Goal: Task Accomplishment & Management: Complete application form

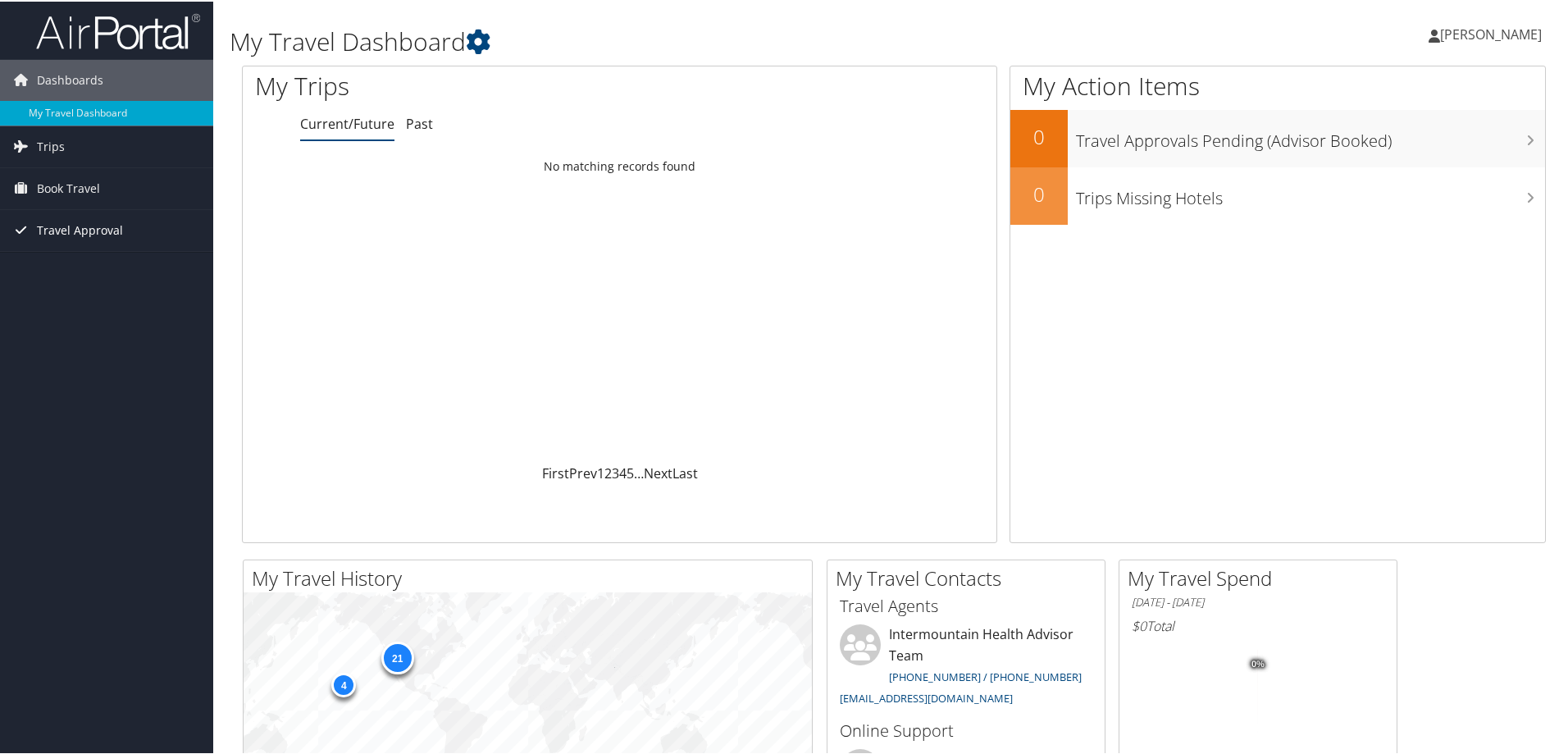
click at [68, 221] on span "Travel Approval" at bounding box center [80, 228] width 86 height 41
click at [78, 185] on span "Book Travel" at bounding box center [69, 187] width 63 height 41
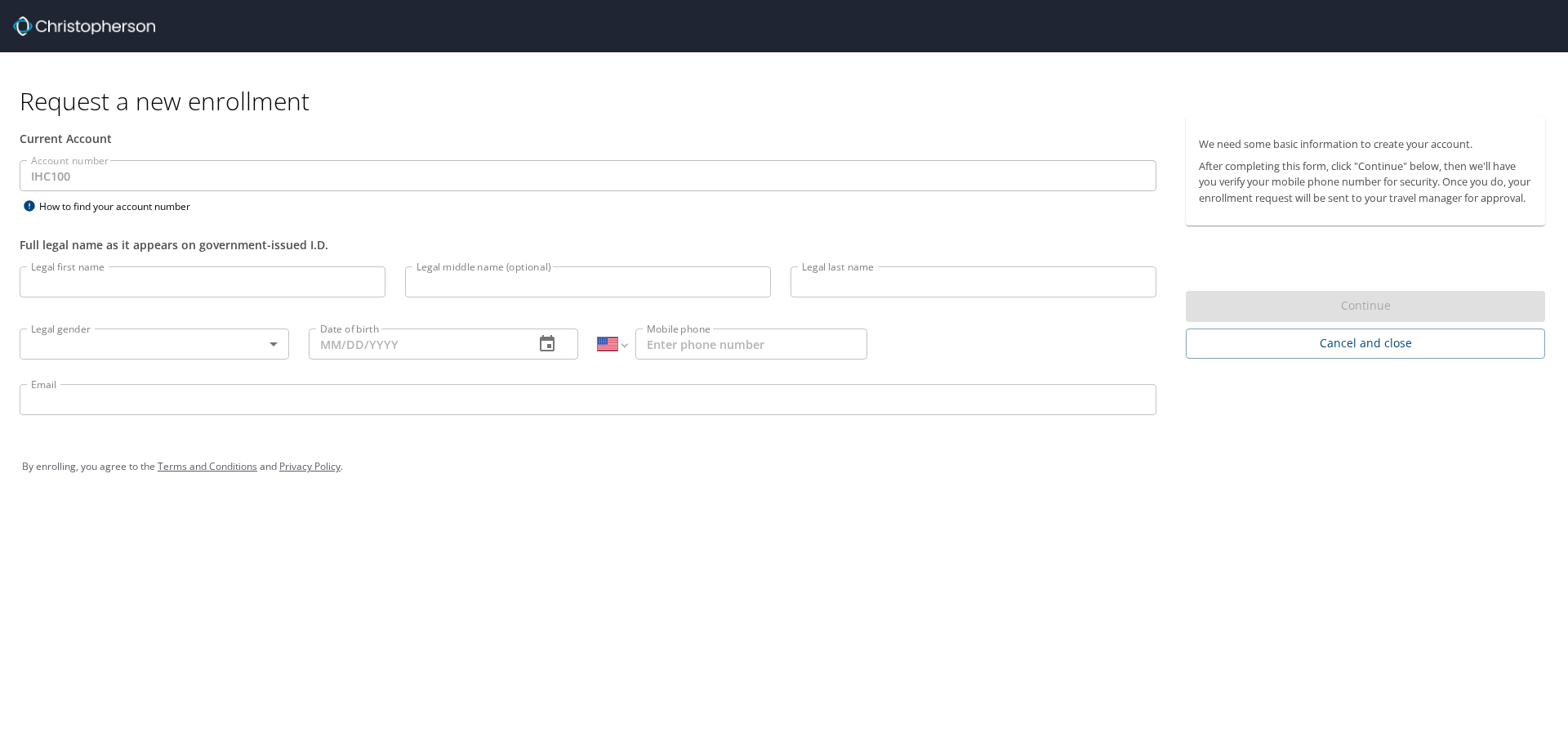
select select "US"
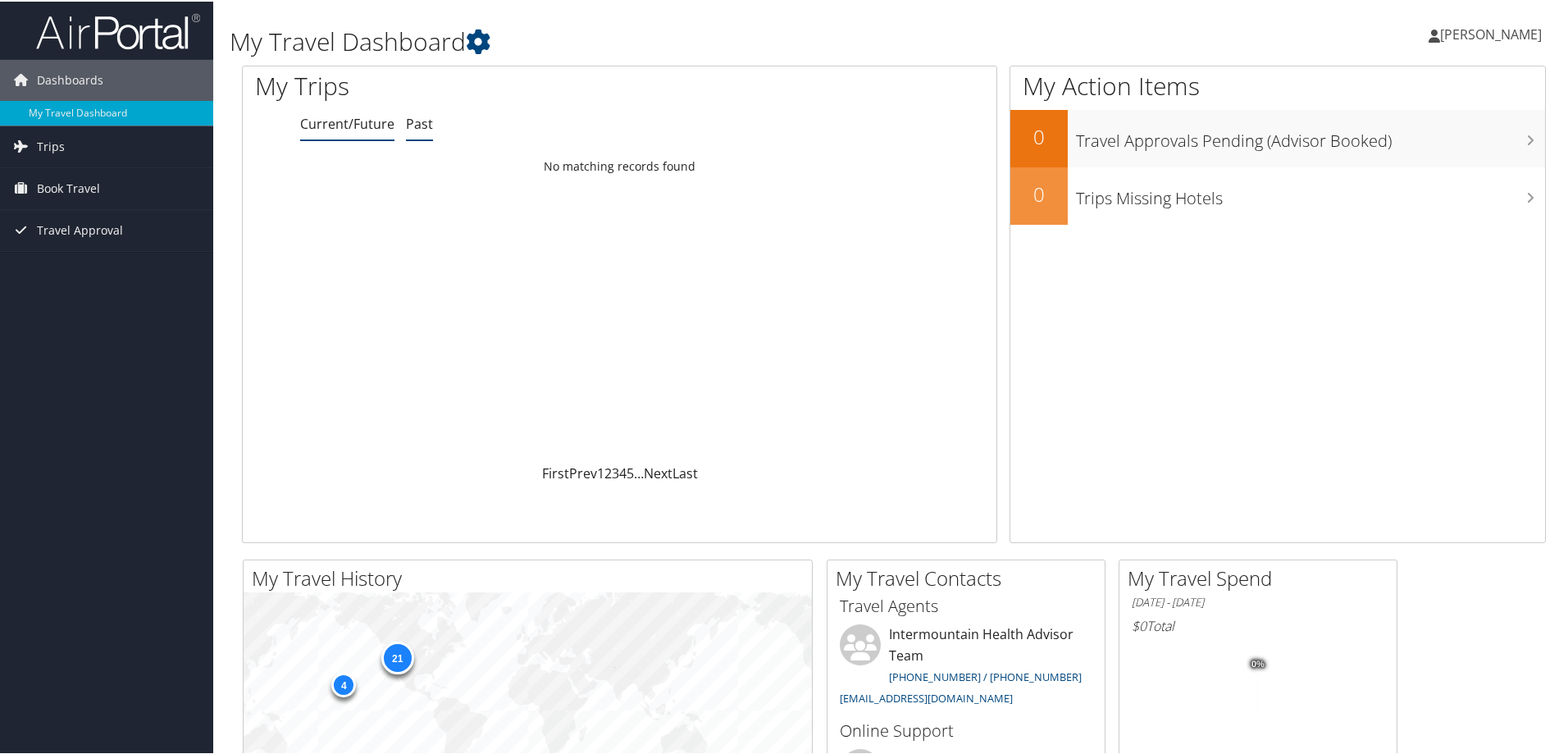
click at [417, 115] on link "Past" at bounding box center [420, 122] width 27 height 18
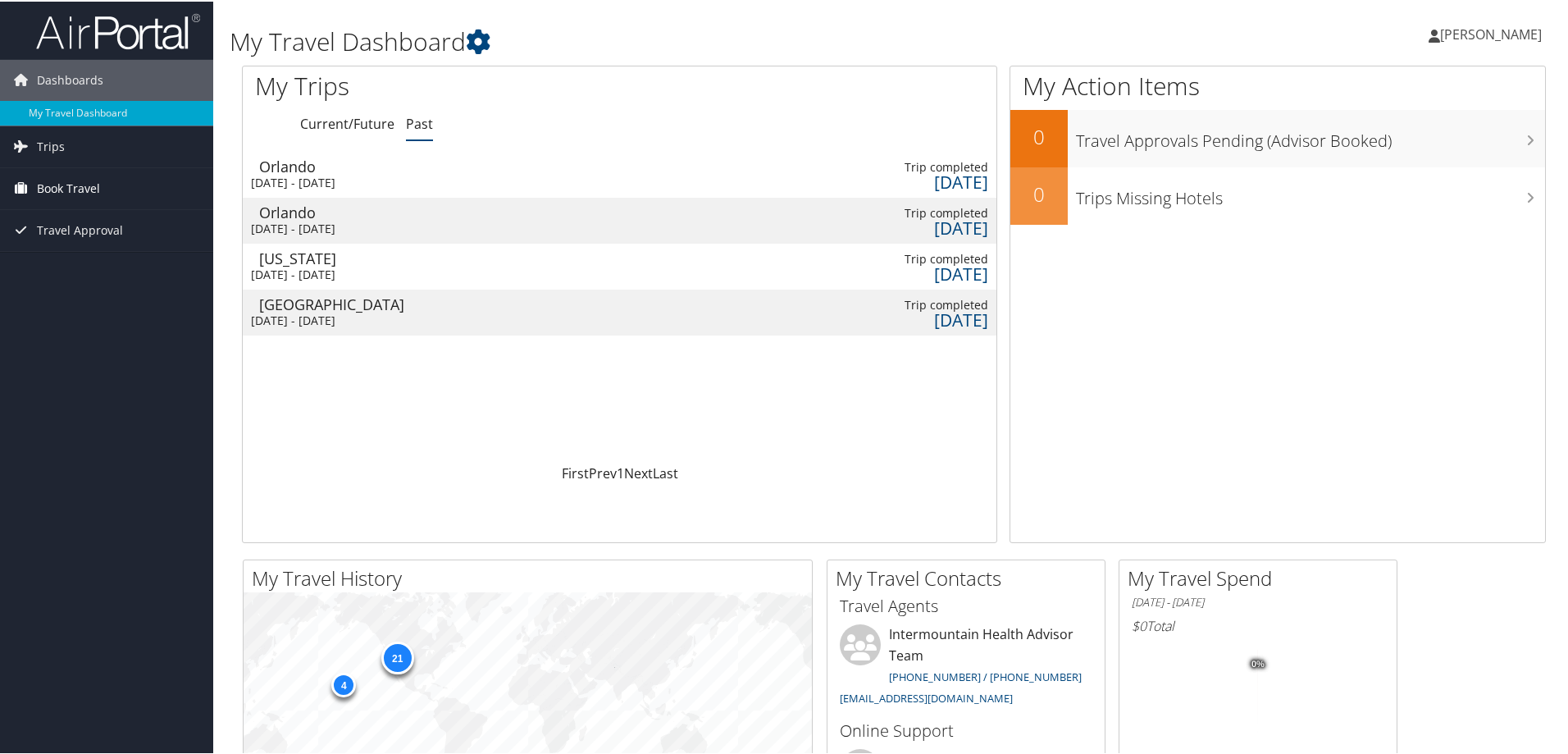
click at [77, 189] on span "Book Travel" at bounding box center [69, 187] width 63 height 41
click at [88, 214] on link "Agent Booking Request" at bounding box center [106, 220] width 213 height 25
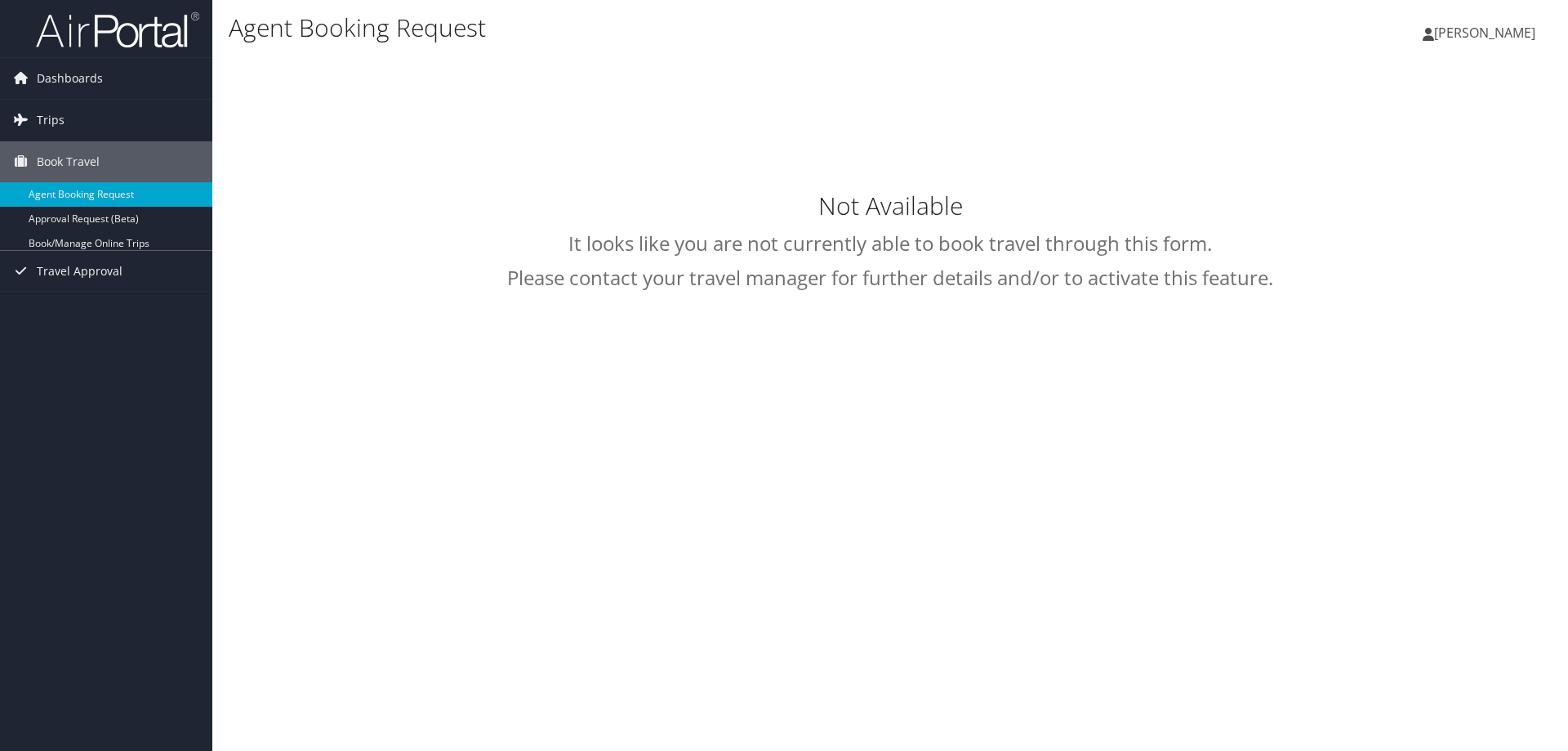
type input "Wendy Ann Rushton"
select select "[EMAIL_ADDRESS][DOMAIN_NAME]"
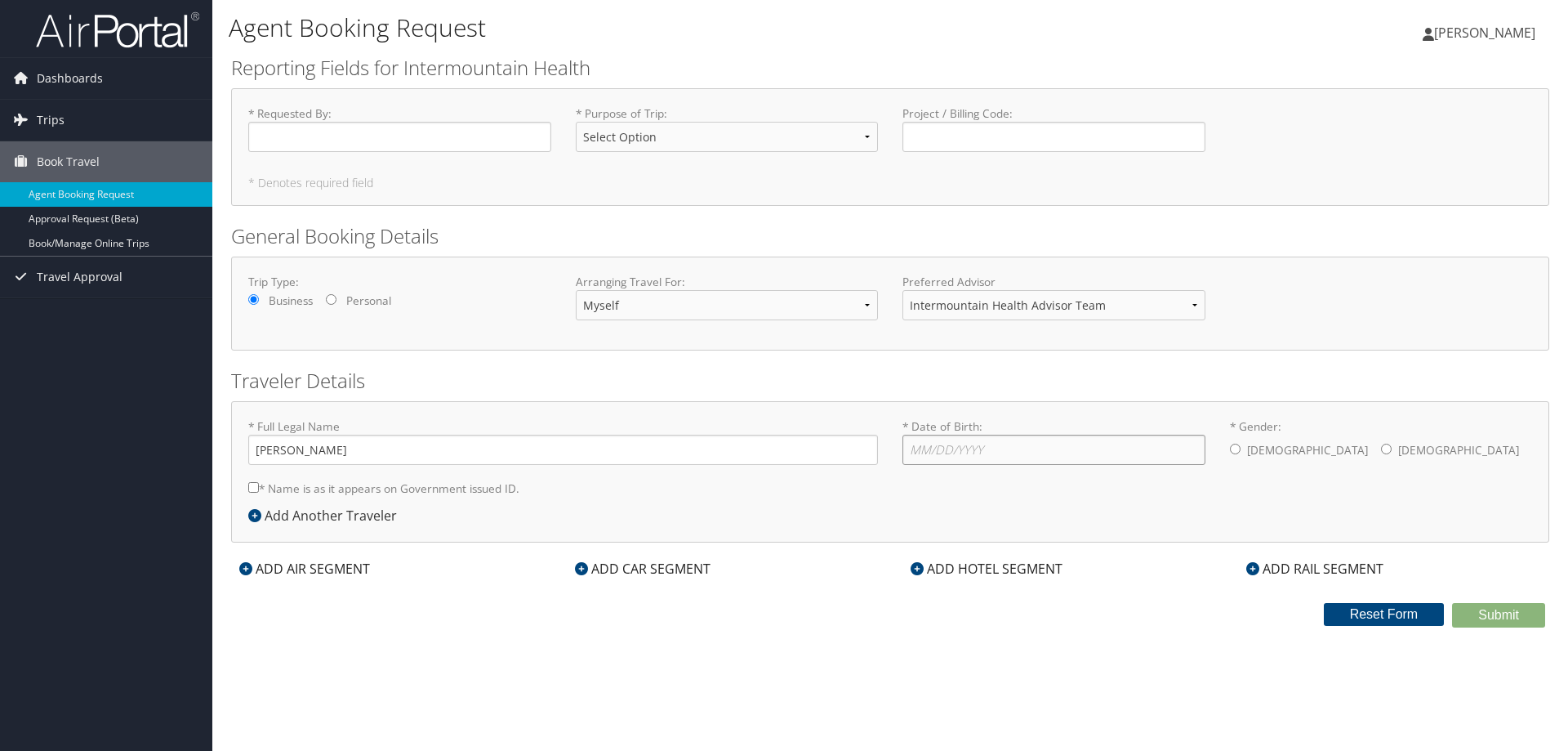
click at [928, 451] on input "* Date of Birth: Invalid Date" at bounding box center [1053, 449] width 303 height 30
type input "08/13/1964"
click at [1381, 447] on input "* Gender: Male Female" at bounding box center [1385, 448] width 11 height 11
radio input "true"
click at [867, 136] on select "Select Option 3rd Party Reimbursable Business CME Conf or Education Groups Pers…" at bounding box center [727, 137] width 303 height 30
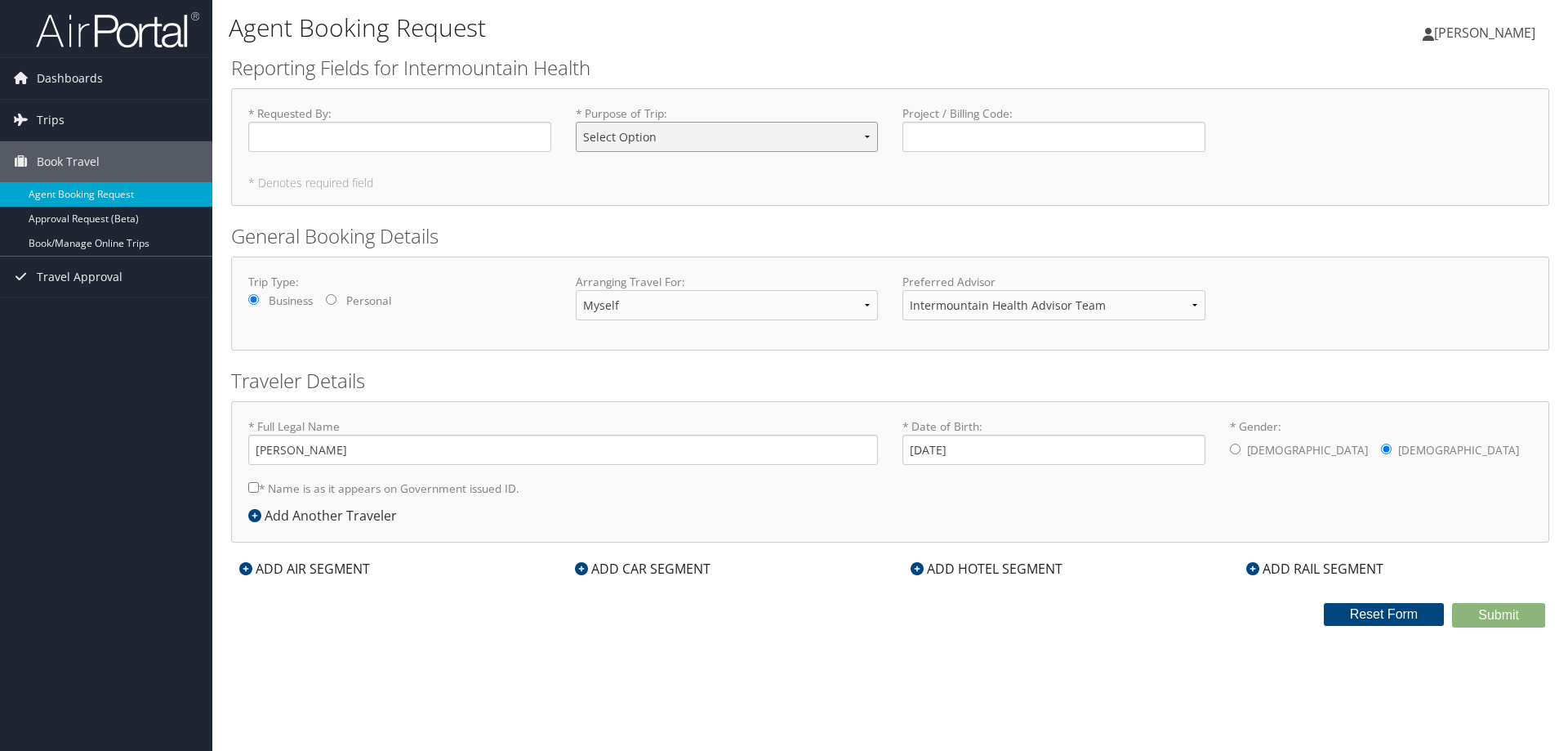
select select "Conf or Education"
click at [576, 122] on select "Select Option 3rd Party Reimbursable Business CME Conf or Education Groups Pers…" at bounding box center [727, 137] width 303 height 30
click at [86, 238] on link "Book/Manage Online Trips" at bounding box center [105, 243] width 212 height 24
